Goal: Task Accomplishment & Management: Manage account settings

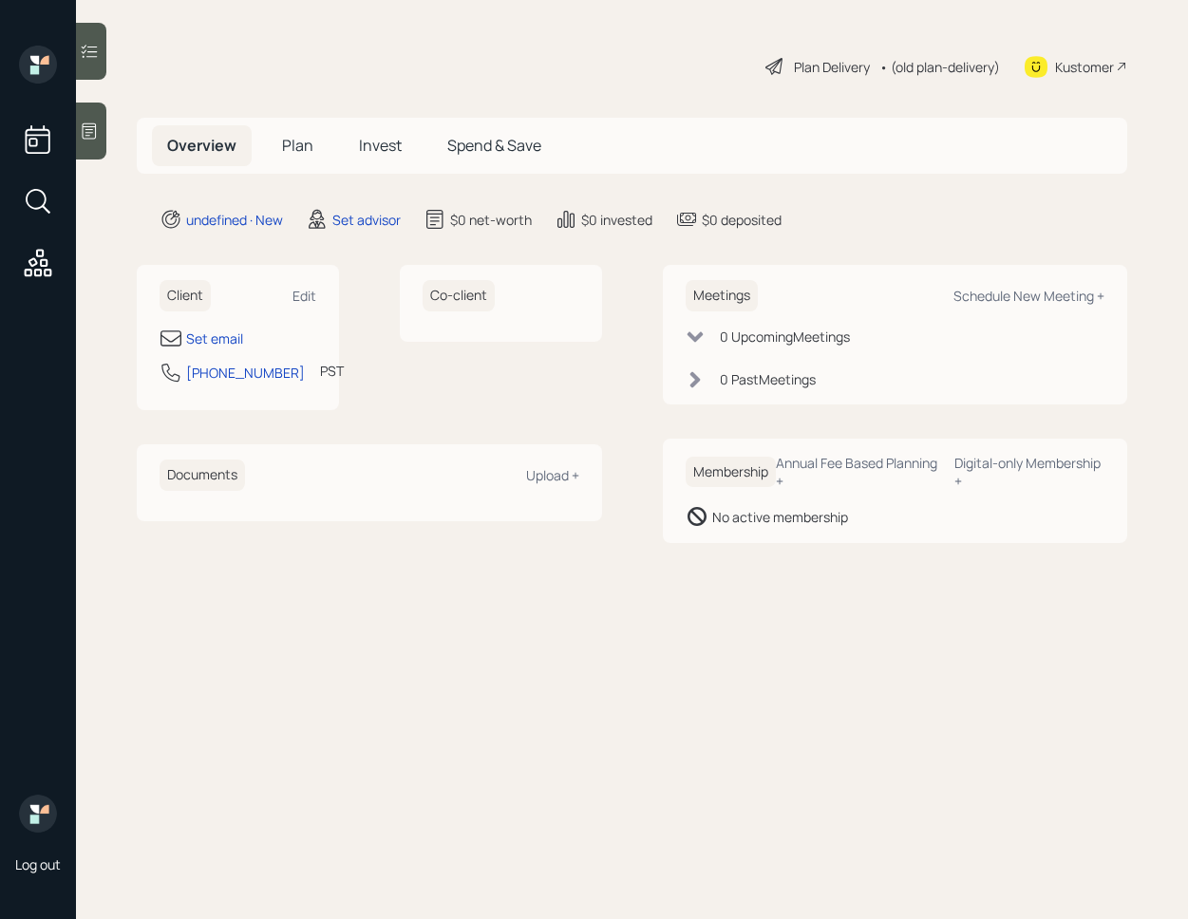
click at [303, 307] on div "Client Edit" at bounding box center [238, 295] width 157 height 31
click at [304, 296] on div "Edit" at bounding box center [304, 296] width 24 height 18
select select "America/Los_Angeles"
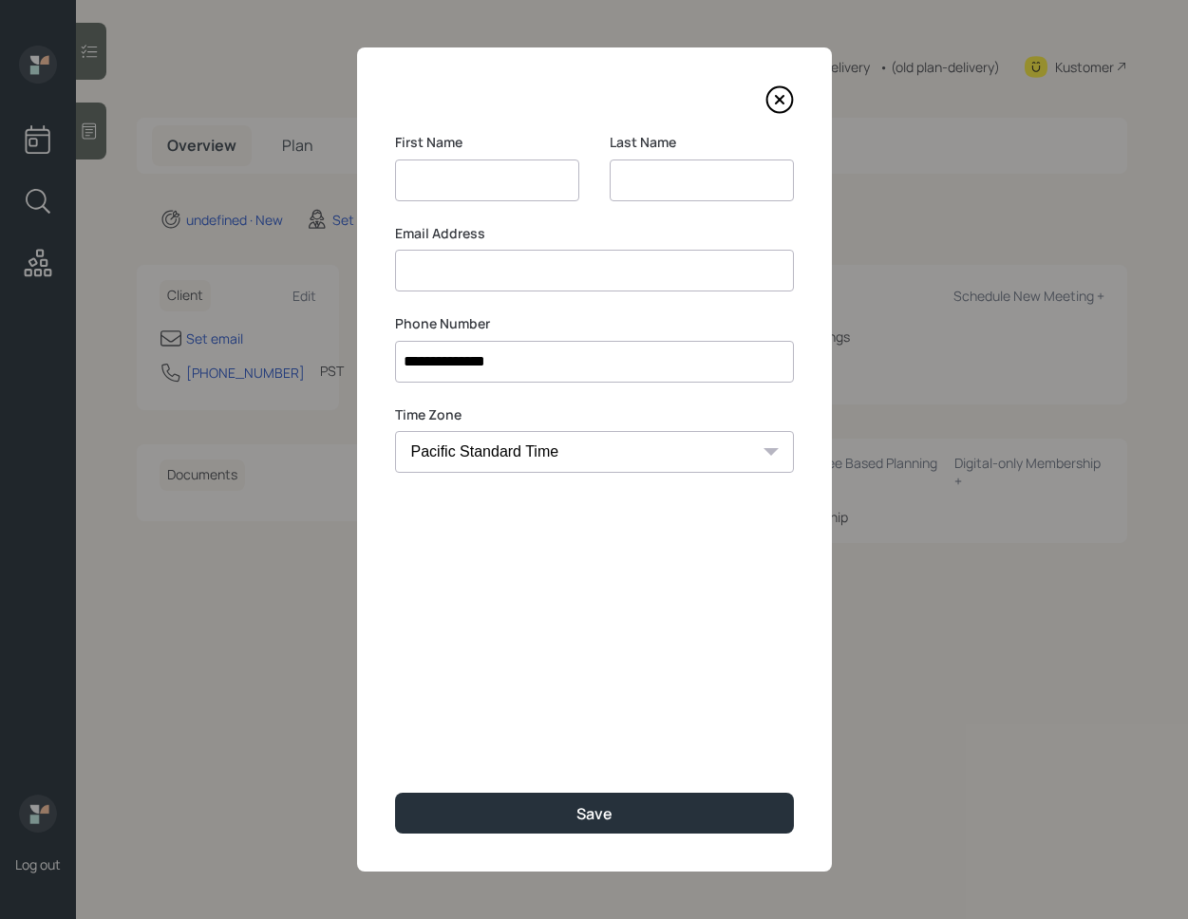
click at [519, 252] on div "Email Address" at bounding box center [594, 258] width 399 height 68
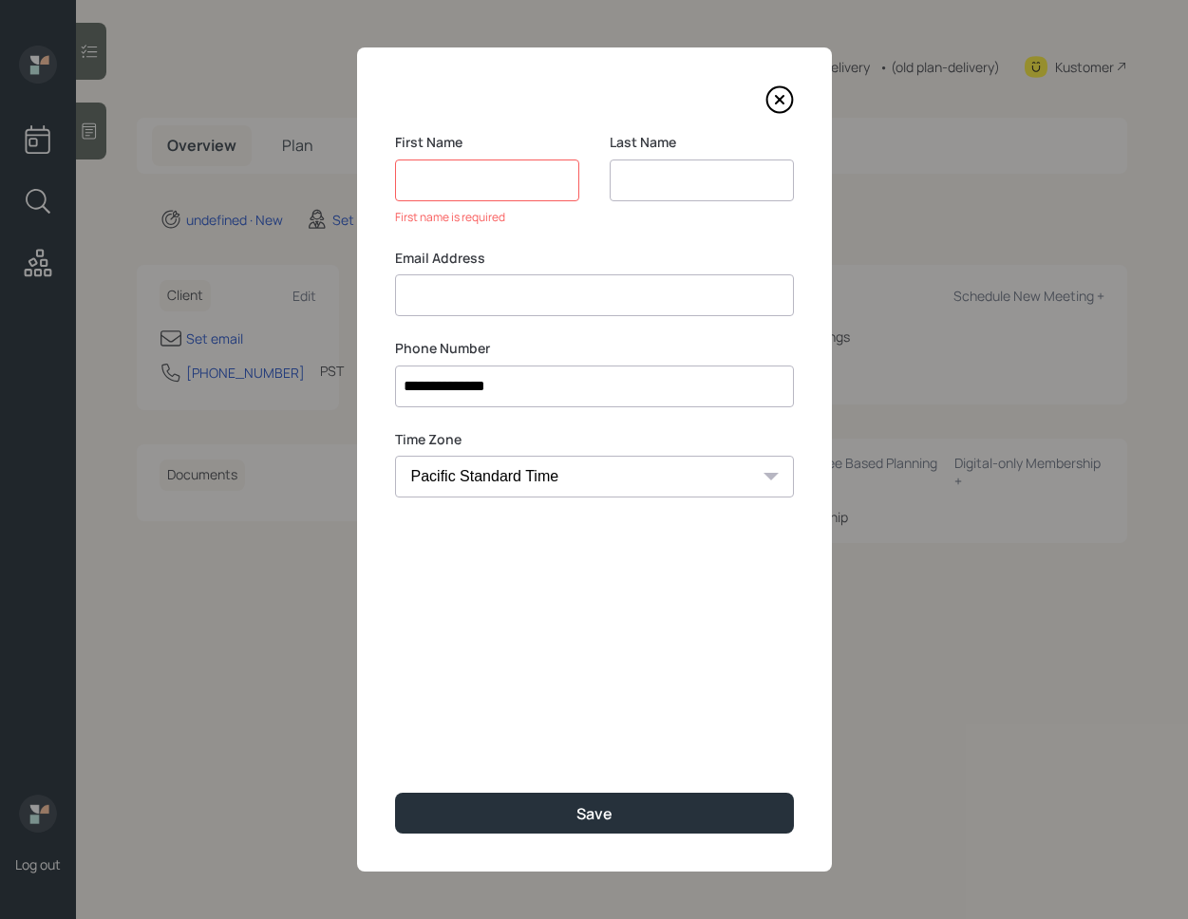
paste input "[PERSON_NAME] [EMAIL_ADDRESS][DOMAIN_NAME]"
drag, startPoint x: 470, startPoint y: 296, endPoint x: 371, endPoint y: 289, distance: 99.1
click at [371, 289] on div "**********" at bounding box center [594, 459] width 475 height 824
type input "[EMAIL_ADDRESS][DOMAIN_NAME]"
click at [437, 196] on input at bounding box center [487, 181] width 184 height 42
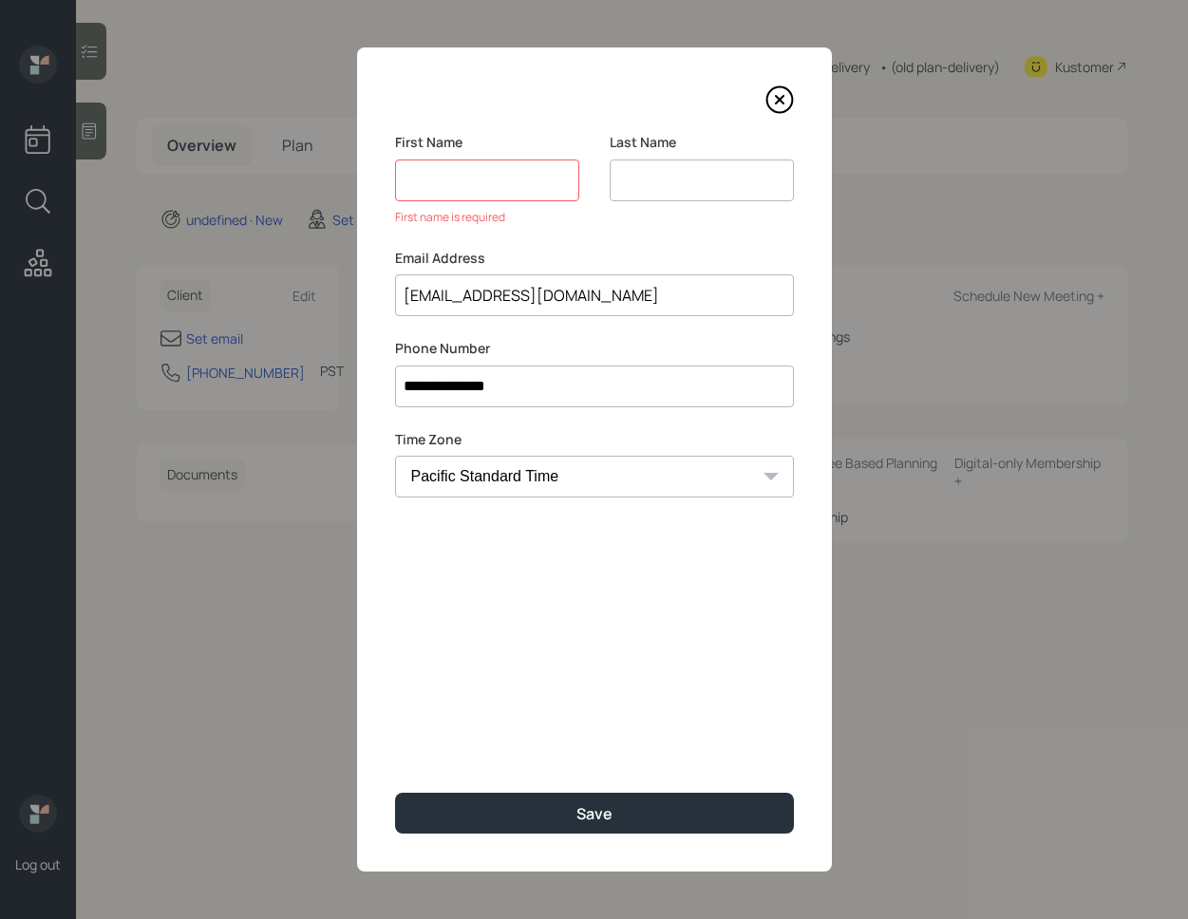
paste input "[PERSON_NAME] j"
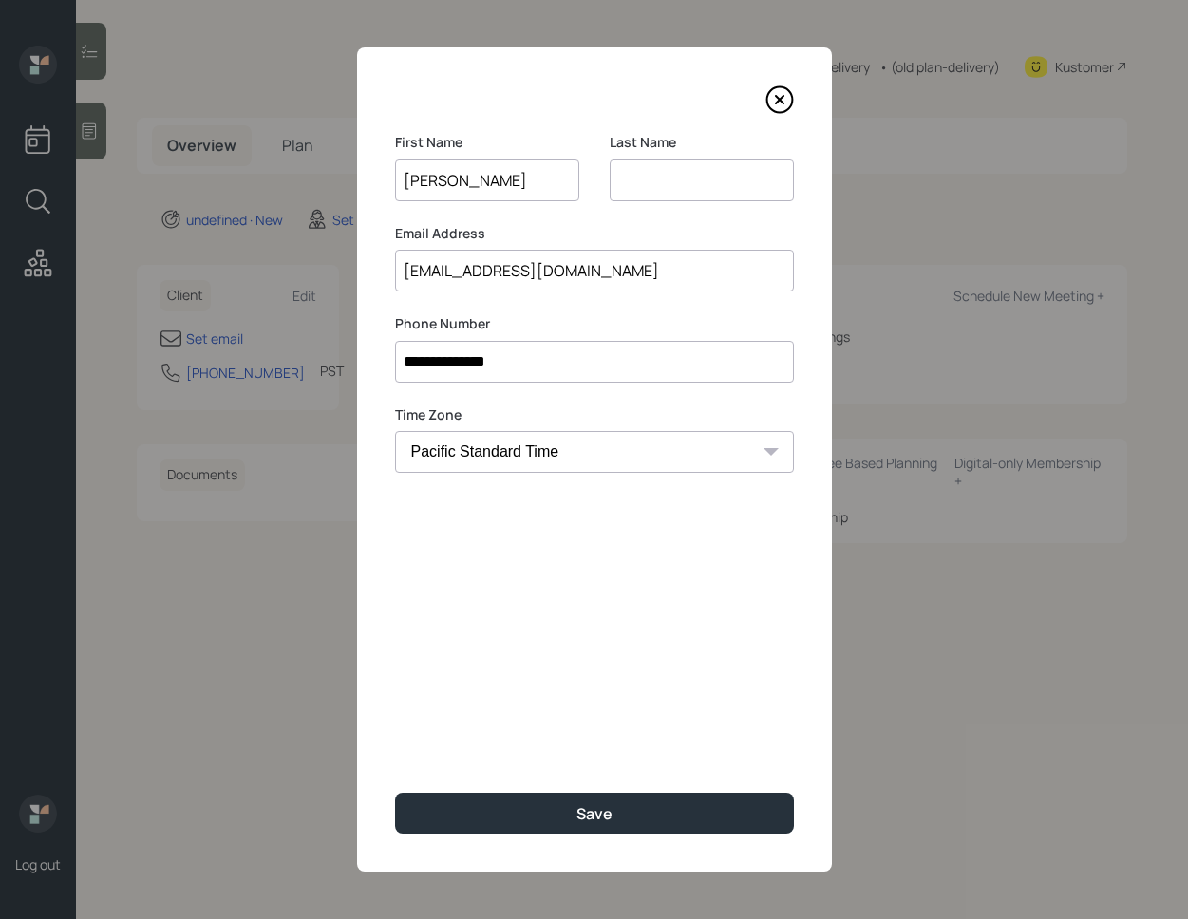
type input "[PERSON_NAME]"
click at [404, 277] on input "[EMAIL_ADDRESS][DOMAIN_NAME]" at bounding box center [594, 271] width 399 height 42
type input "[EMAIL_ADDRESS][DOMAIN_NAME]"
click at [628, 193] on input at bounding box center [702, 181] width 184 height 42
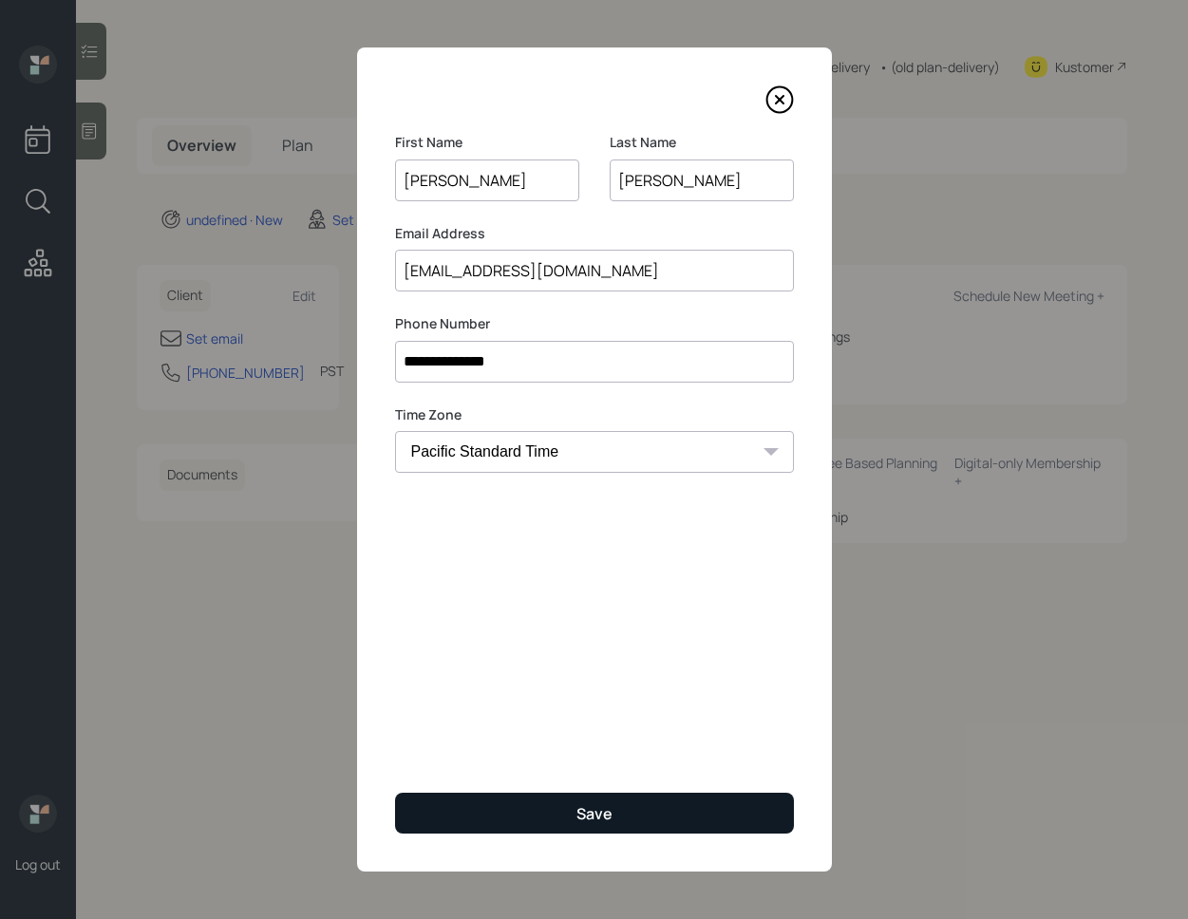
type input "[PERSON_NAME]"
click at [614, 812] on button "Save" at bounding box center [594, 813] width 399 height 41
